Goal: Check status: Check status

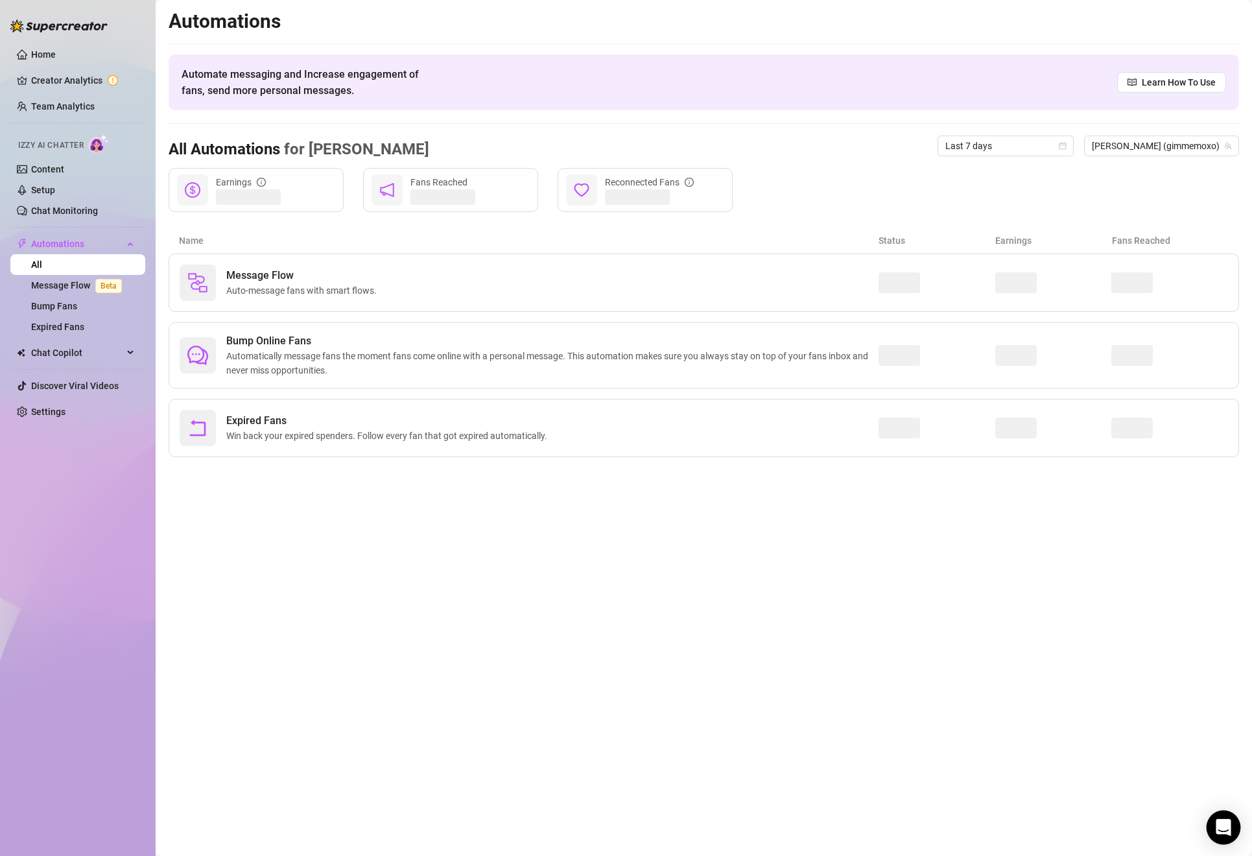
click at [1221, 813] on div "Open Intercom Messenger" at bounding box center [1223, 827] width 34 height 34
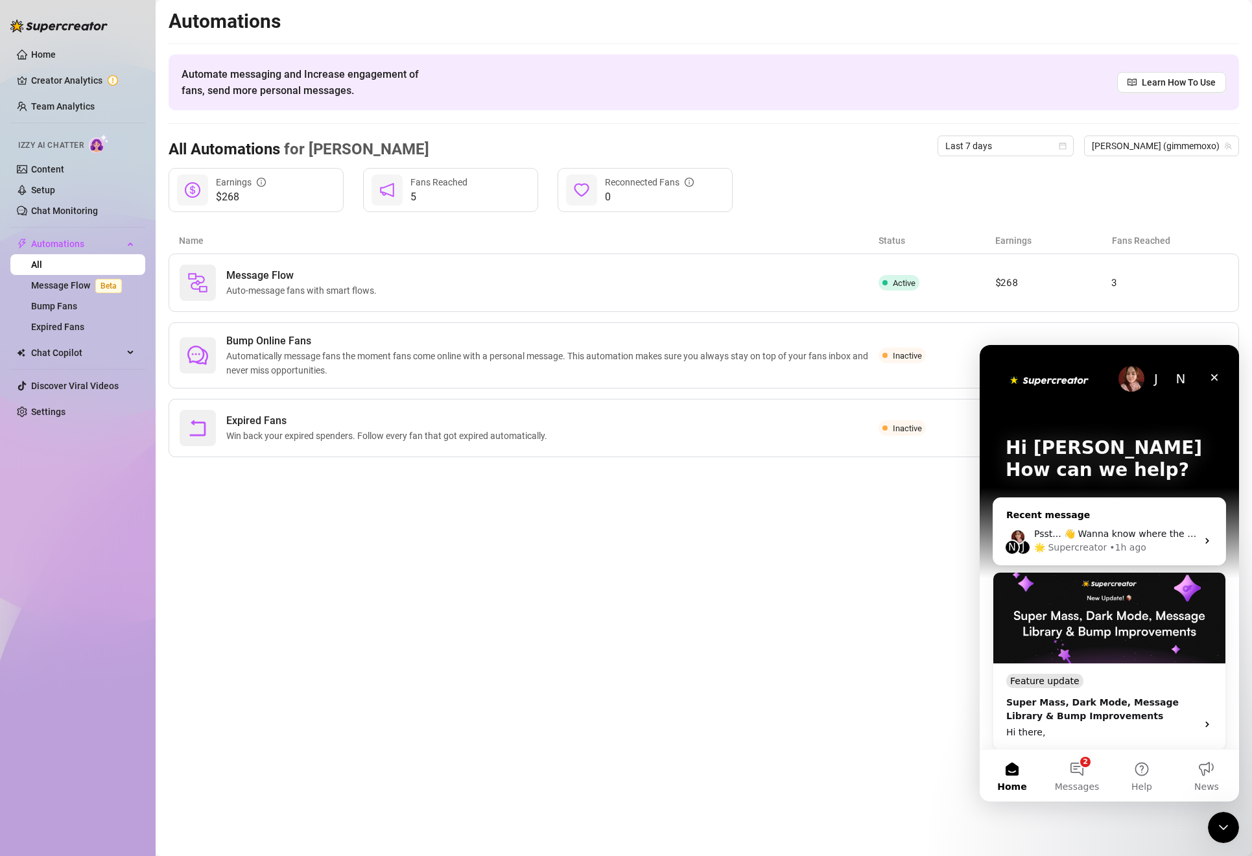
click at [1167, 542] on div "🌟 Supercreator • 1h ago" at bounding box center [1115, 548] width 163 height 14
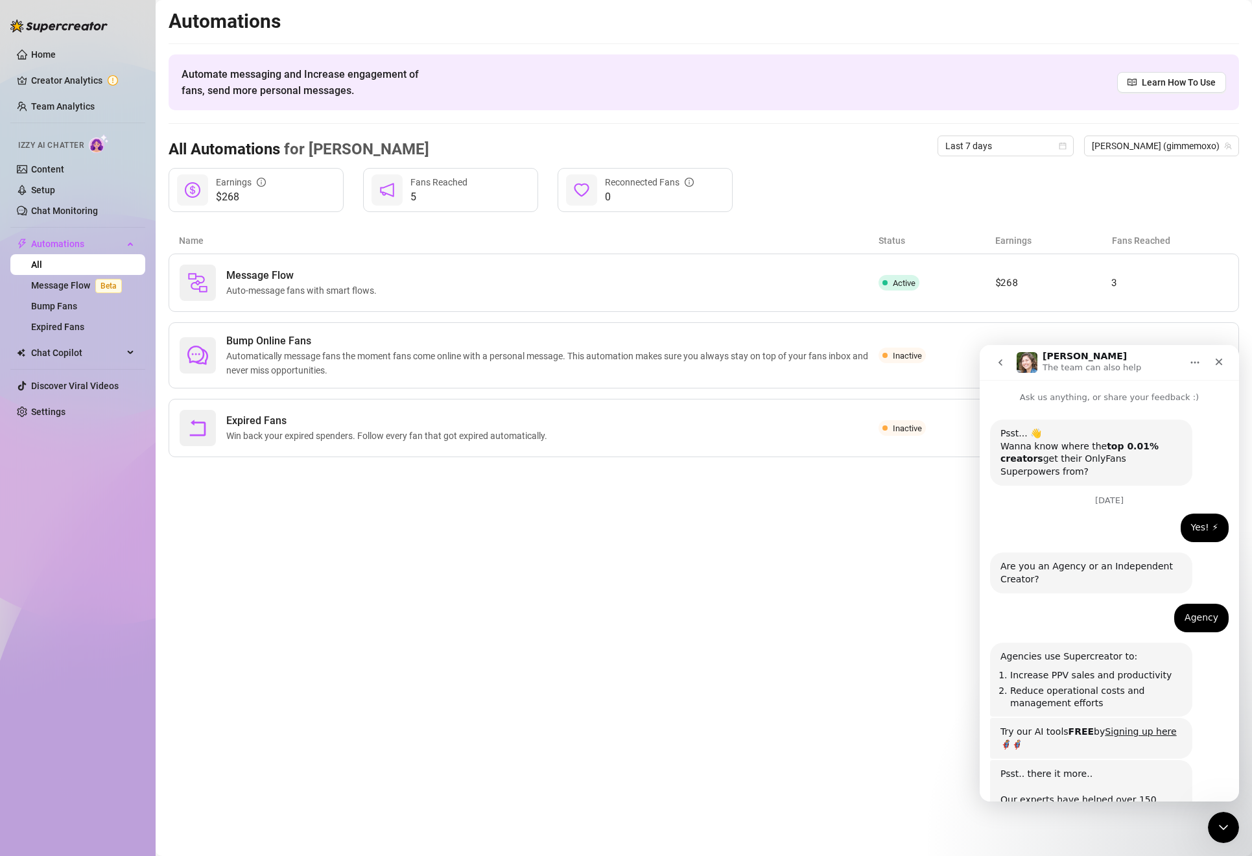
scroll to position [141, 0]
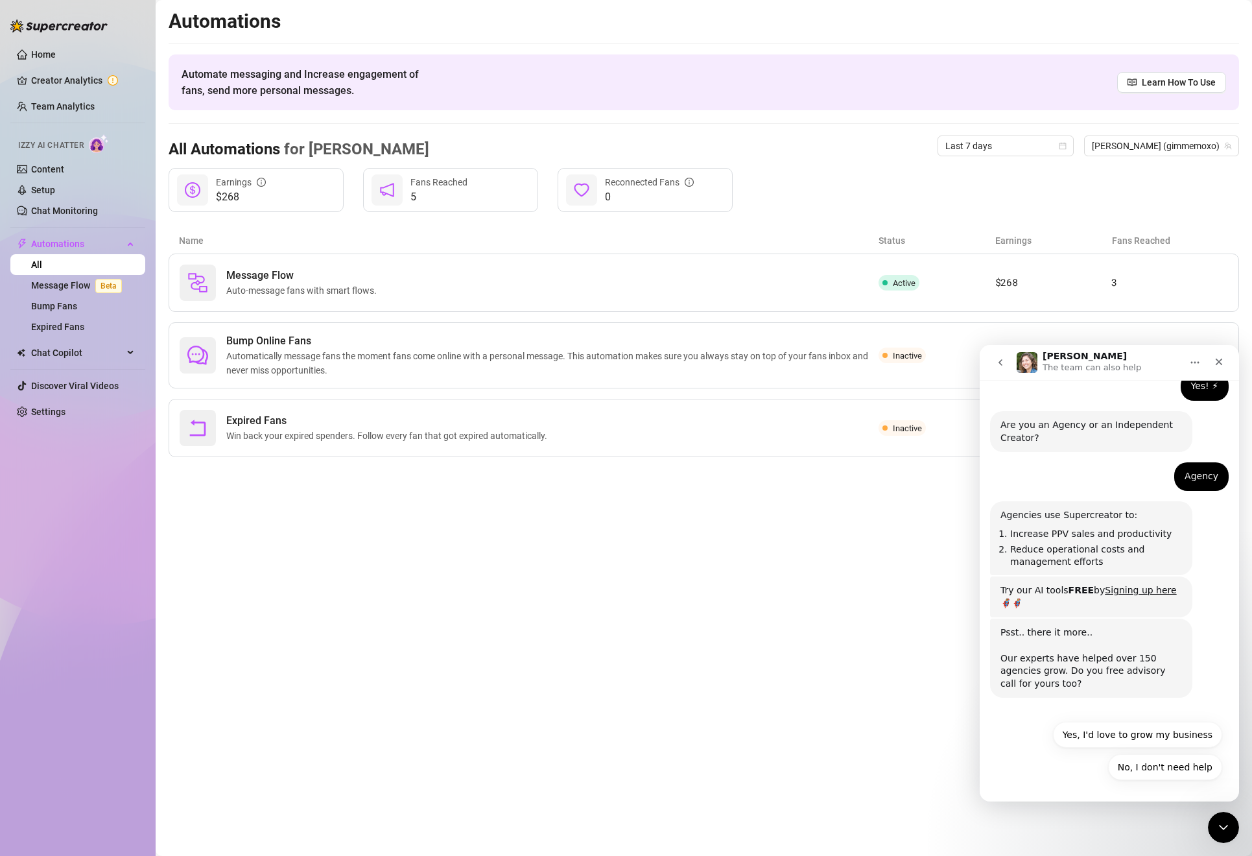
click at [1000, 366] on icon "go back" at bounding box center [1000, 362] width 10 height 10
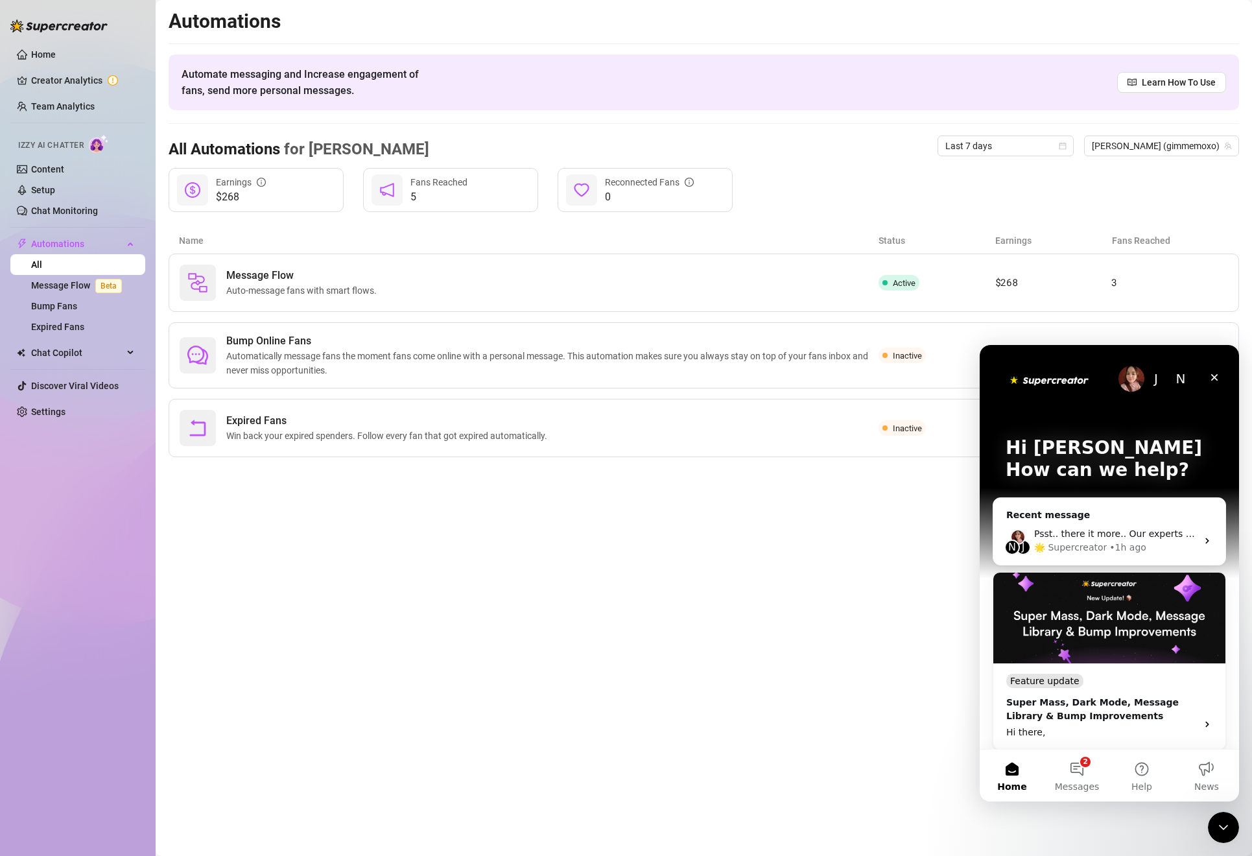
scroll to position [0, 0]
click at [1079, 766] on button "2 Messages" at bounding box center [1076, 775] width 65 height 52
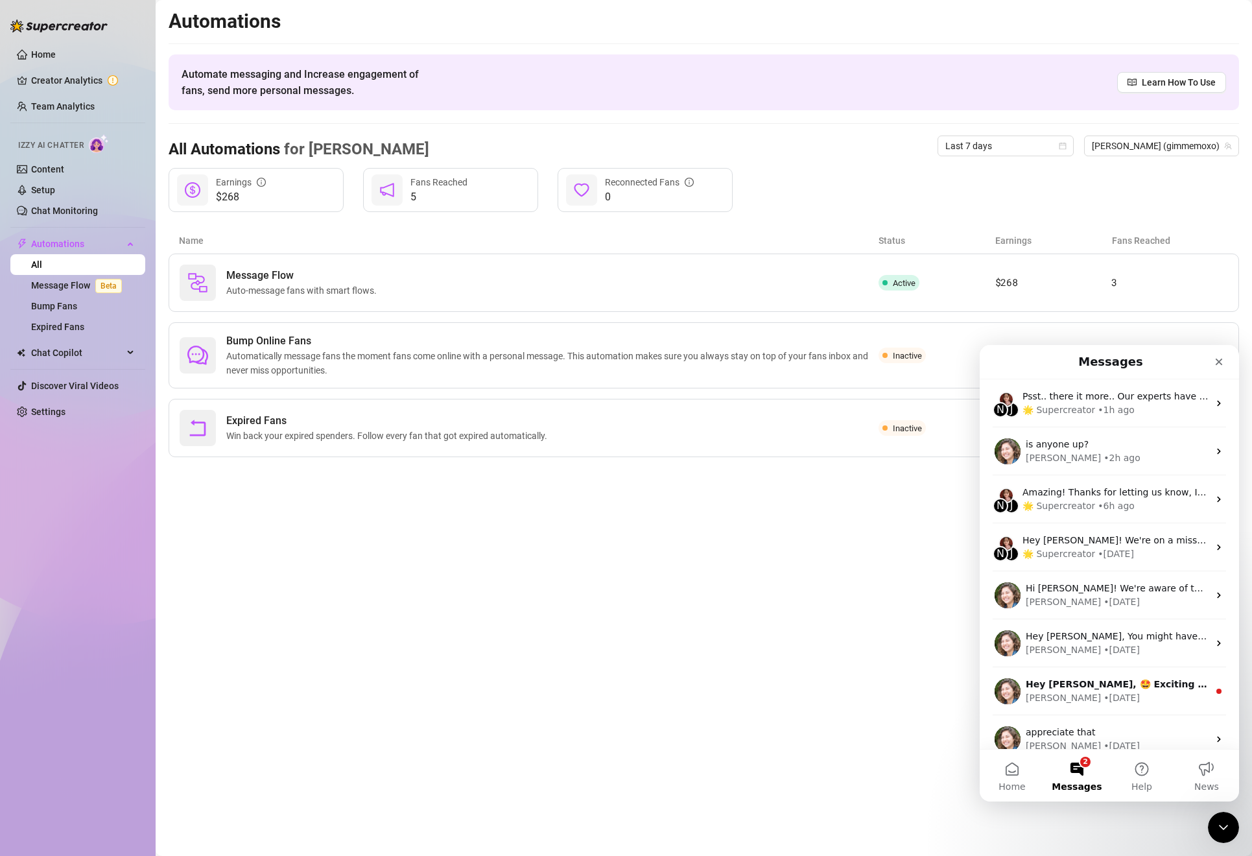
click at [1079, 766] on button "2 Messages" at bounding box center [1076, 775] width 65 height 52
click at [258, 192] on span "$268" at bounding box center [241, 197] width 50 height 16
drag, startPoint x: 259, startPoint y: 187, endPoint x: 251, endPoint y: 183, distance: 8.7
click at [251, 183] on div "Earnings" at bounding box center [241, 182] width 50 height 14
click at [253, 180] on div "Earnings" at bounding box center [241, 182] width 50 height 14
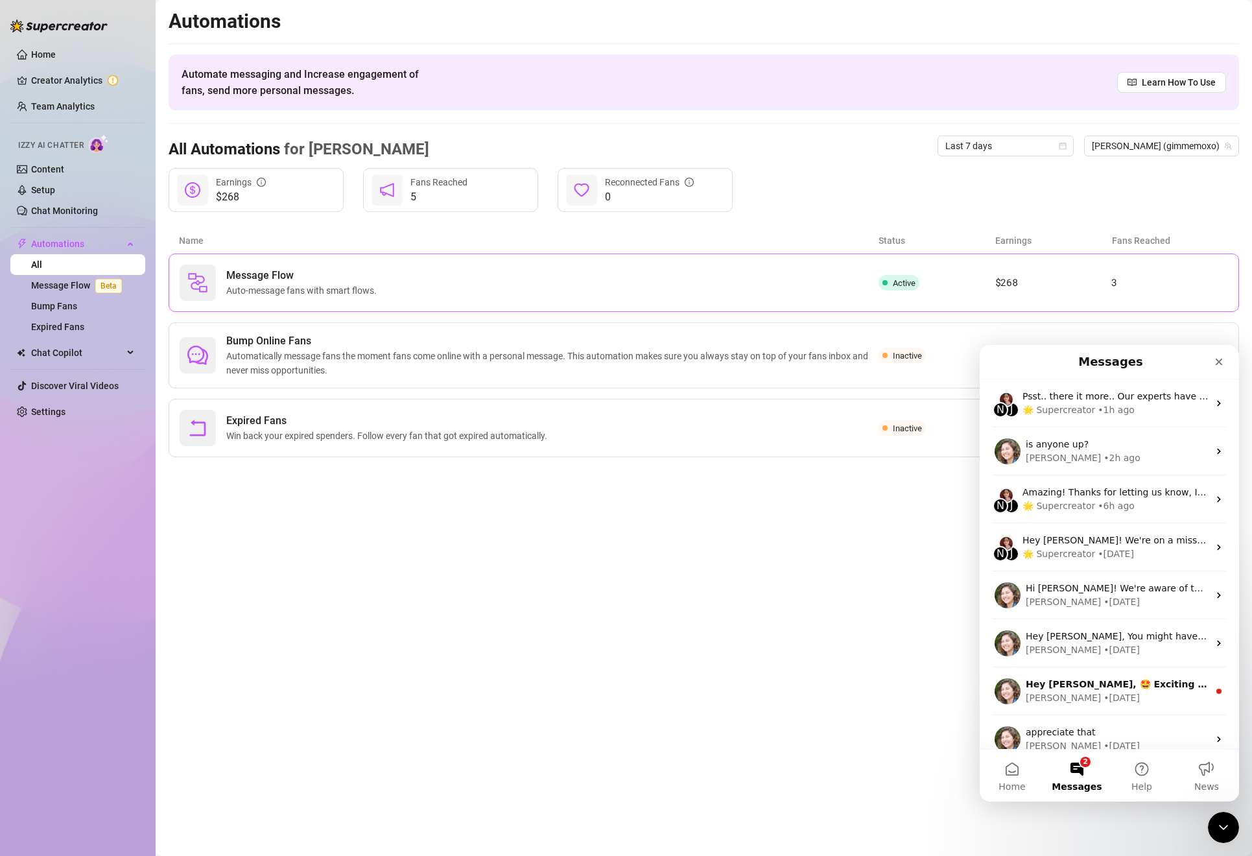
click at [315, 302] on div "Message Flow Auto-message fans with smart flows. Active $268 3" at bounding box center [704, 282] width 1070 height 58
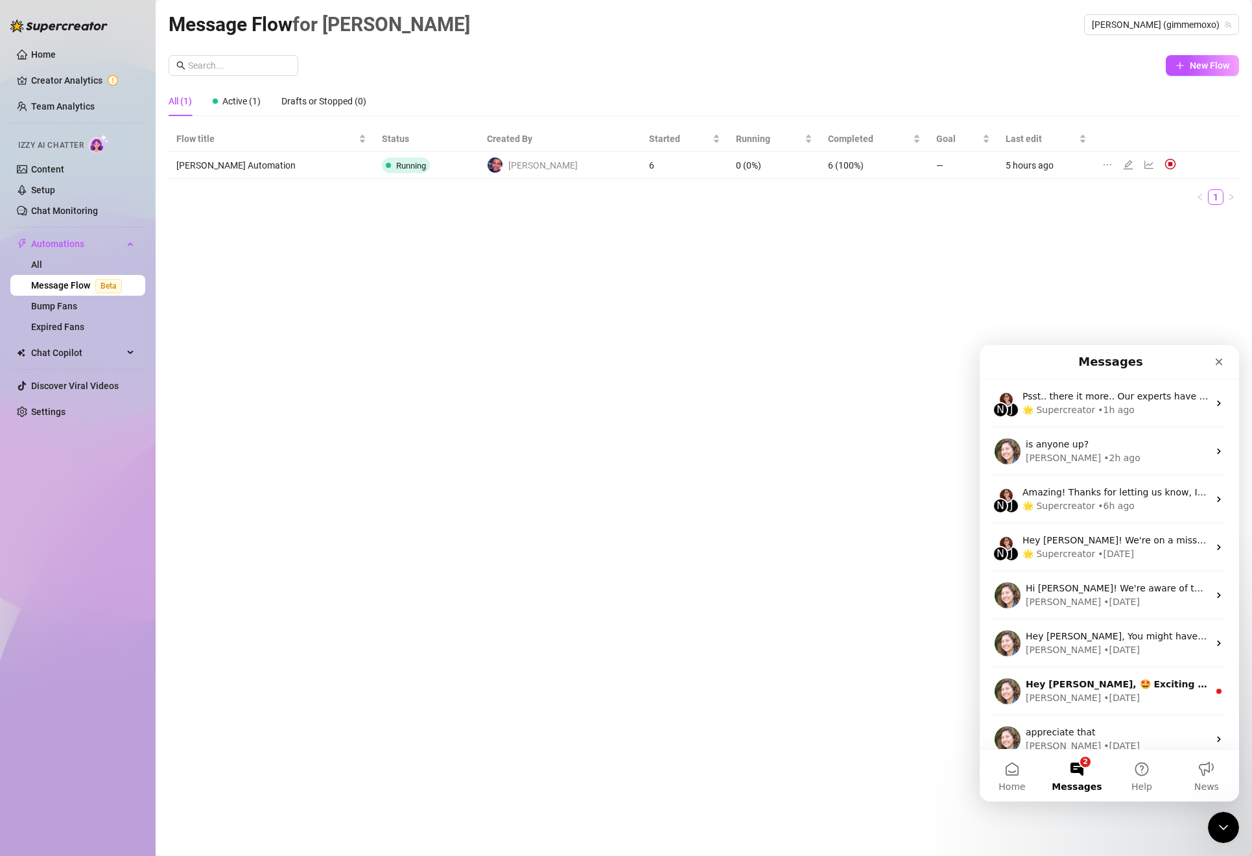
click at [279, 176] on td "[PERSON_NAME] Automation" at bounding box center [271, 165] width 205 height 27
click at [276, 158] on td "[PERSON_NAME] Automation" at bounding box center [271, 165] width 205 height 27
drag, startPoint x: 738, startPoint y: 159, endPoint x: 775, endPoint y: 159, distance: 36.3
click at [775, 159] on tr "[PERSON_NAME] Automation Running [PERSON_NAME] 6 0 (0%) 6 (100%) — 5 hours ago" at bounding box center [704, 165] width 1070 height 27
click at [824, 161] on td "6 (100%)" at bounding box center [874, 165] width 109 height 27
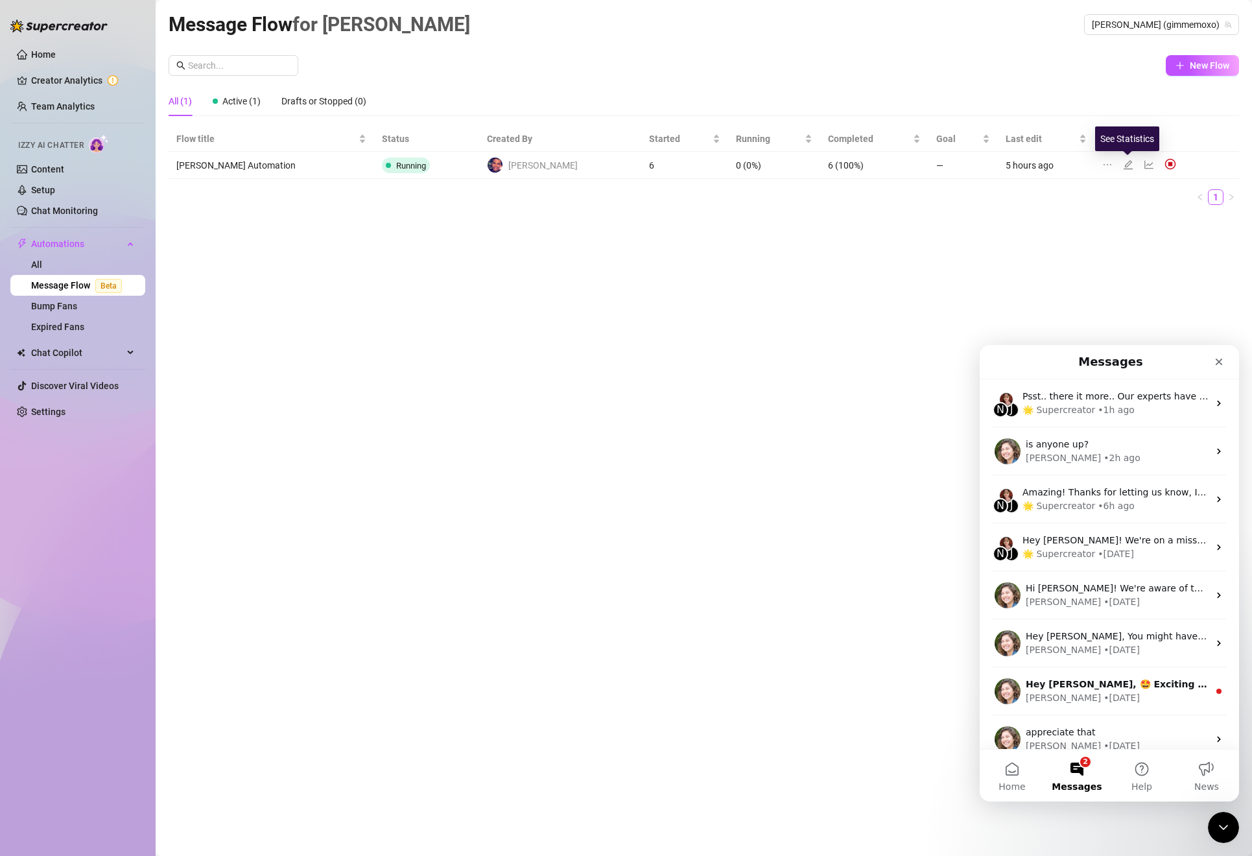
click at [1143, 163] on icon "line-chart" at bounding box center [1148, 164] width 10 height 10
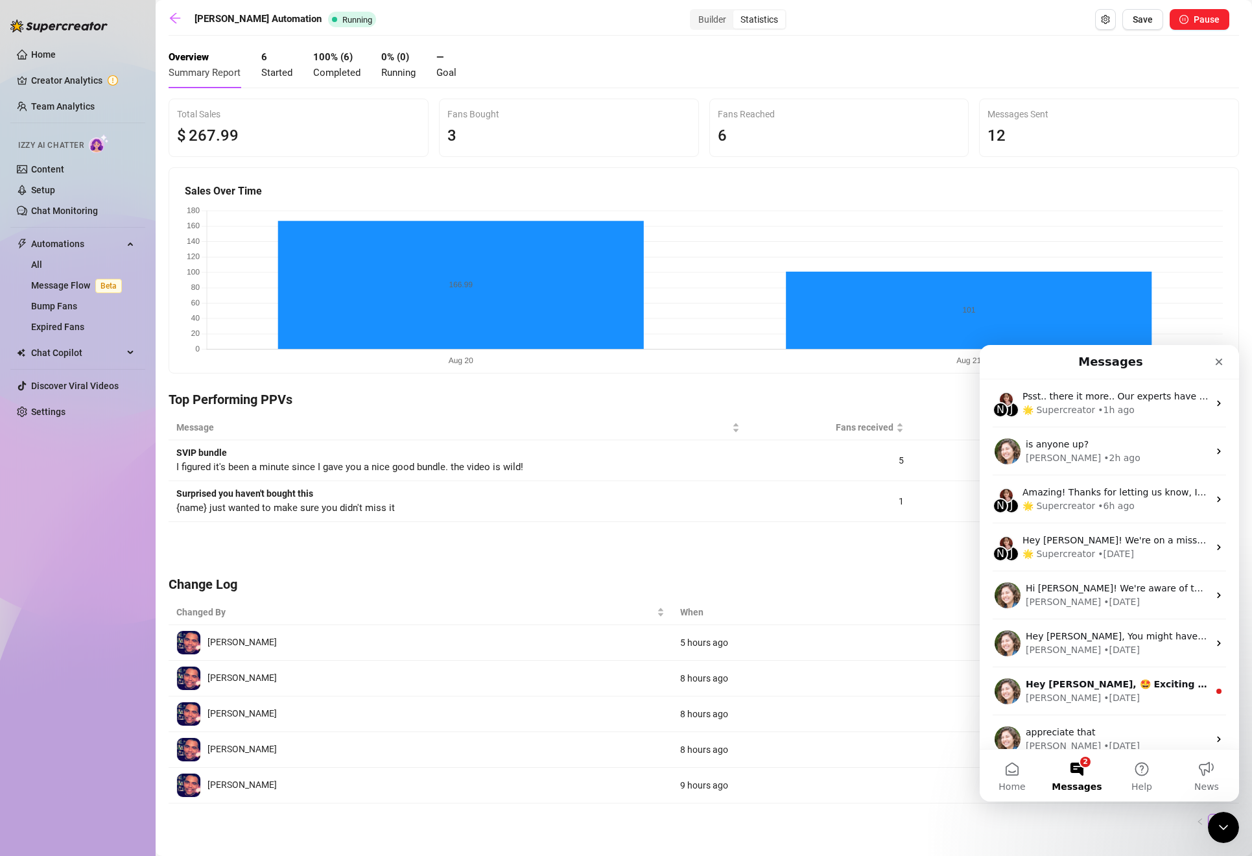
click at [320, 261] on canvas at bounding box center [704, 285] width 1038 height 163
click at [693, 15] on div "Builder" at bounding box center [712, 19] width 42 height 18
click at [694, 12] on input "Builder" at bounding box center [694, 12] width 0 height 0
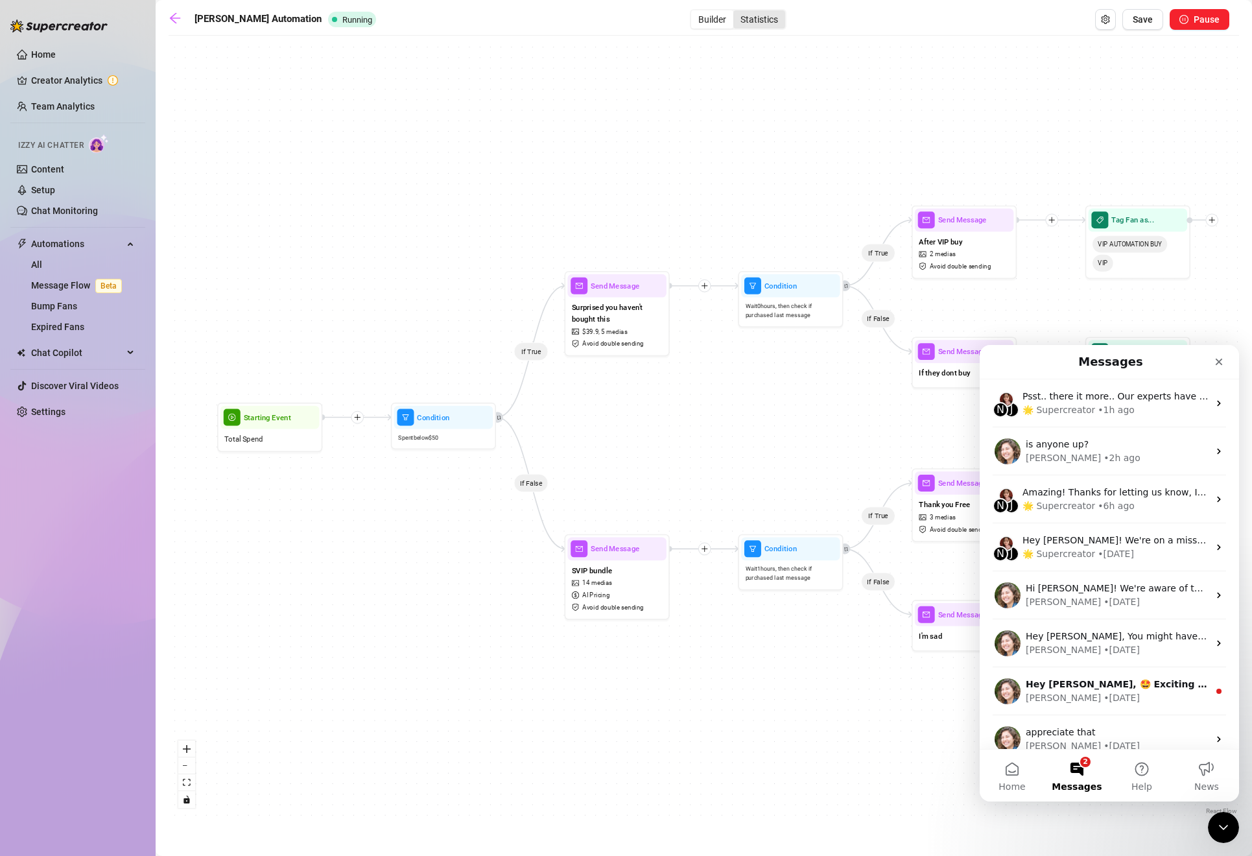
click at [748, 11] on div "Statistics" at bounding box center [759, 19] width 52 height 18
click at [736, 12] on input "Statistics" at bounding box center [736, 12] width 0 height 0
